Goal: Transaction & Acquisition: Obtain resource

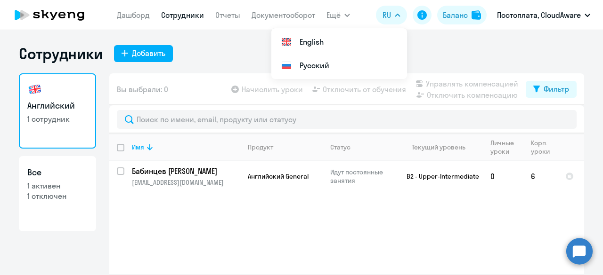
select select "30"
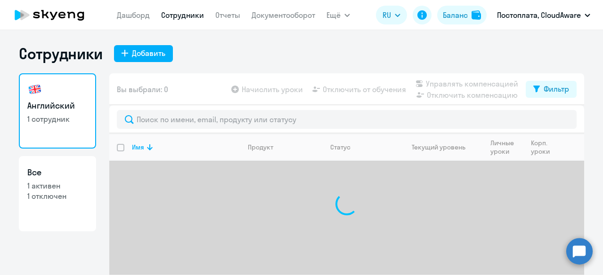
select select "30"
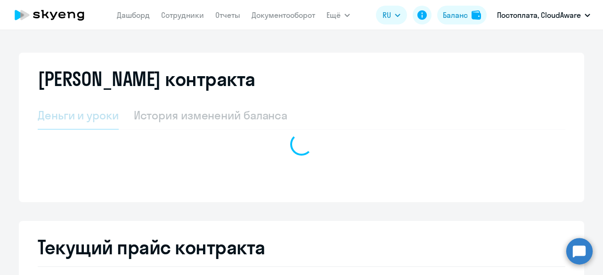
select select "english_adult_not_native_speaker"
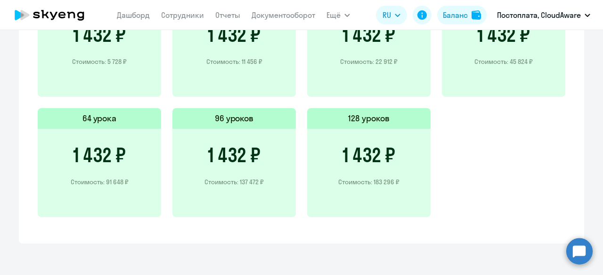
scroll to position [238, 0]
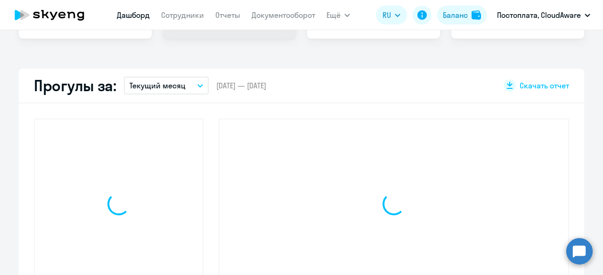
scroll to position [304, 0]
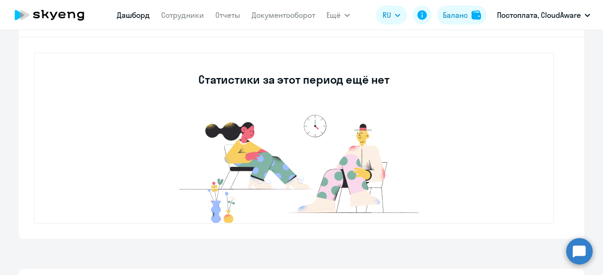
select select "30"
click at [226, 12] on link "Отчеты" at bounding box center [227, 14] width 25 height 9
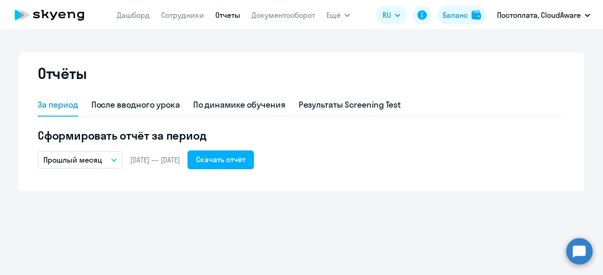
click at [224, 124] on div "За период После вводного урока По динамике обучения Результаты Screening Test С…" at bounding box center [301, 131] width 527 height 75
click at [285, 10] on link "Документооборот" at bounding box center [283, 14] width 64 height 9
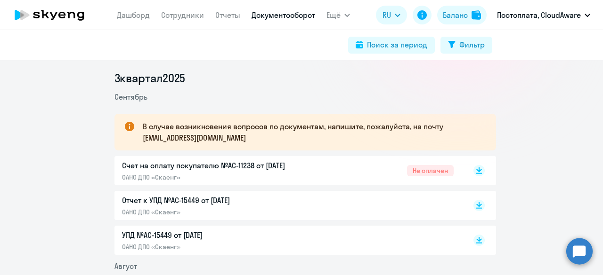
scroll to position [188, 0]
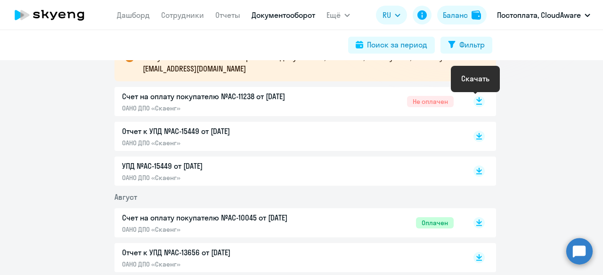
click at [478, 101] on rect at bounding box center [478, 101] width 11 height 11
click at [285, 115] on div "Счет на оплату покупателю №AC-11238 от 02.09.2025 ОАНО ДПО «Скаенг» Не оплачен" at bounding box center [304, 101] width 381 height 29
